Goal: Information Seeking & Learning: Learn about a topic

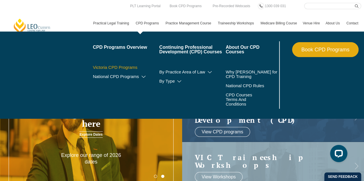
click at [123, 65] on link "Victoria CPD Programs" at bounding box center [126, 67] width 66 height 5
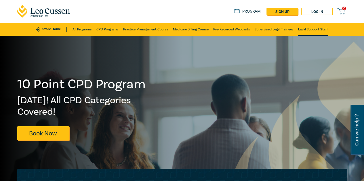
click at [324, 31] on link "Legal Support Staff" at bounding box center [313, 29] width 30 height 13
